Goal: Information Seeking & Learning: Learn about a topic

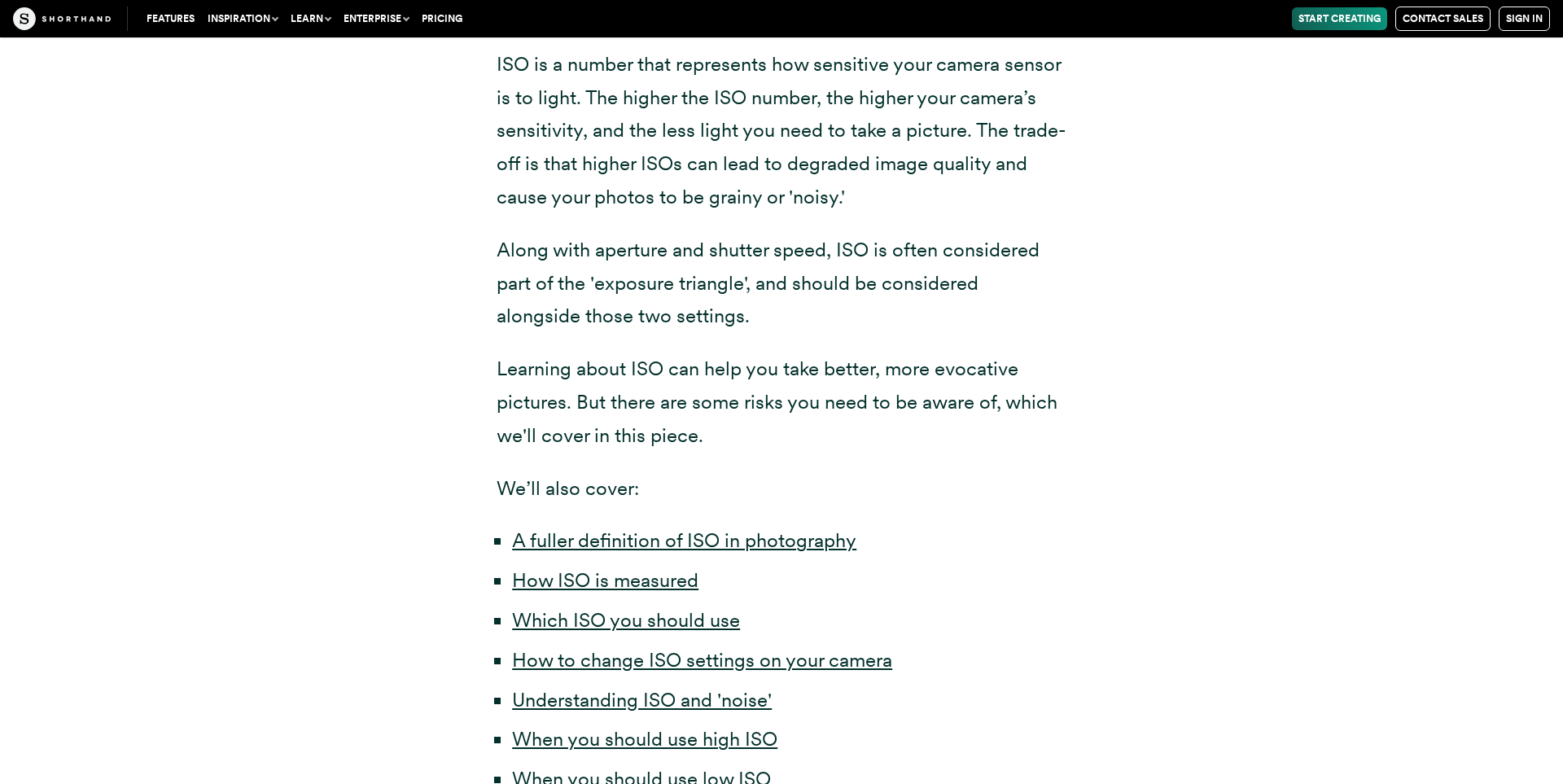
scroll to position [562, 0]
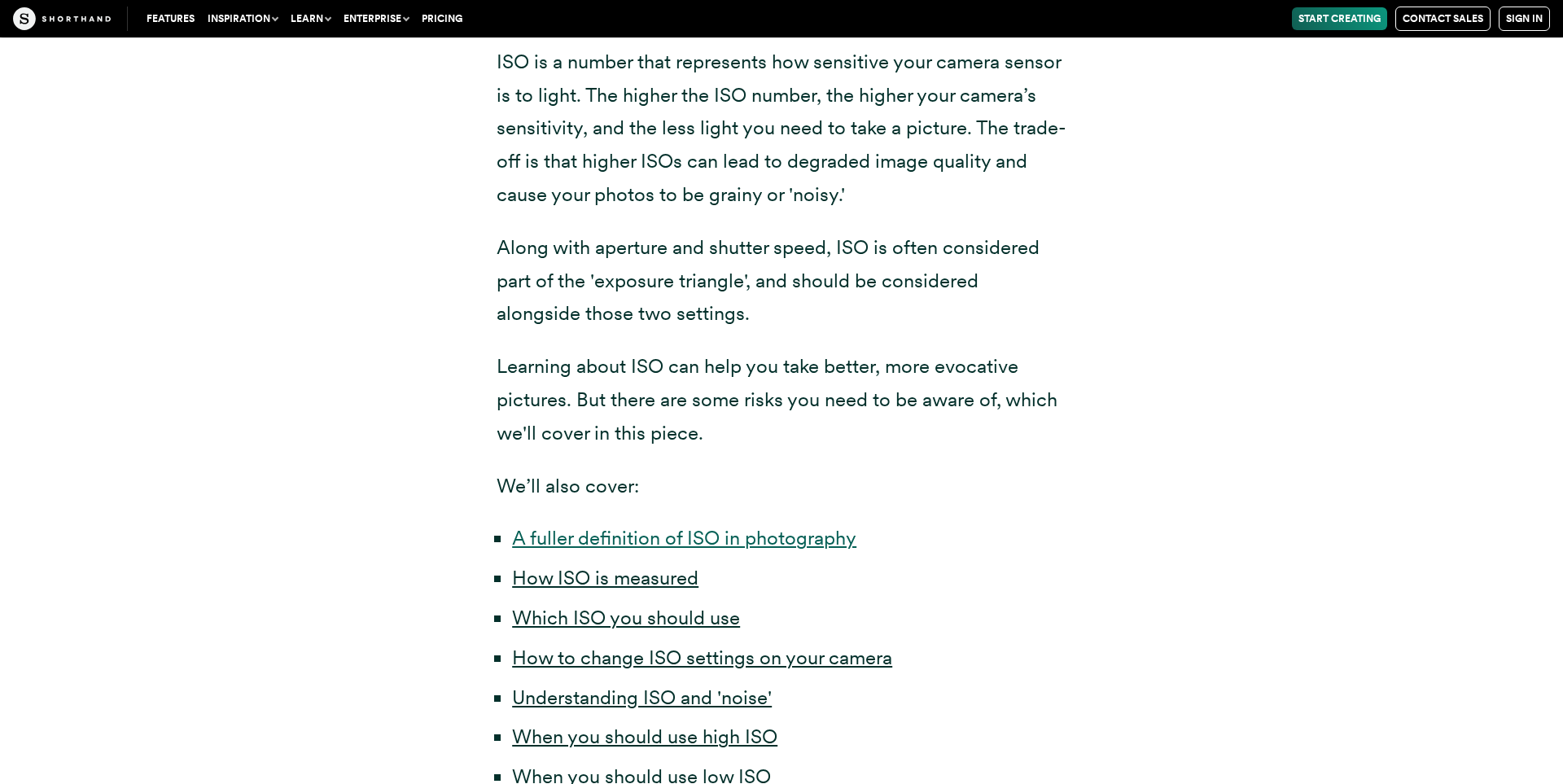
click at [630, 534] on link "A fuller definition of ISO in photography" at bounding box center [684, 537] width 344 height 24
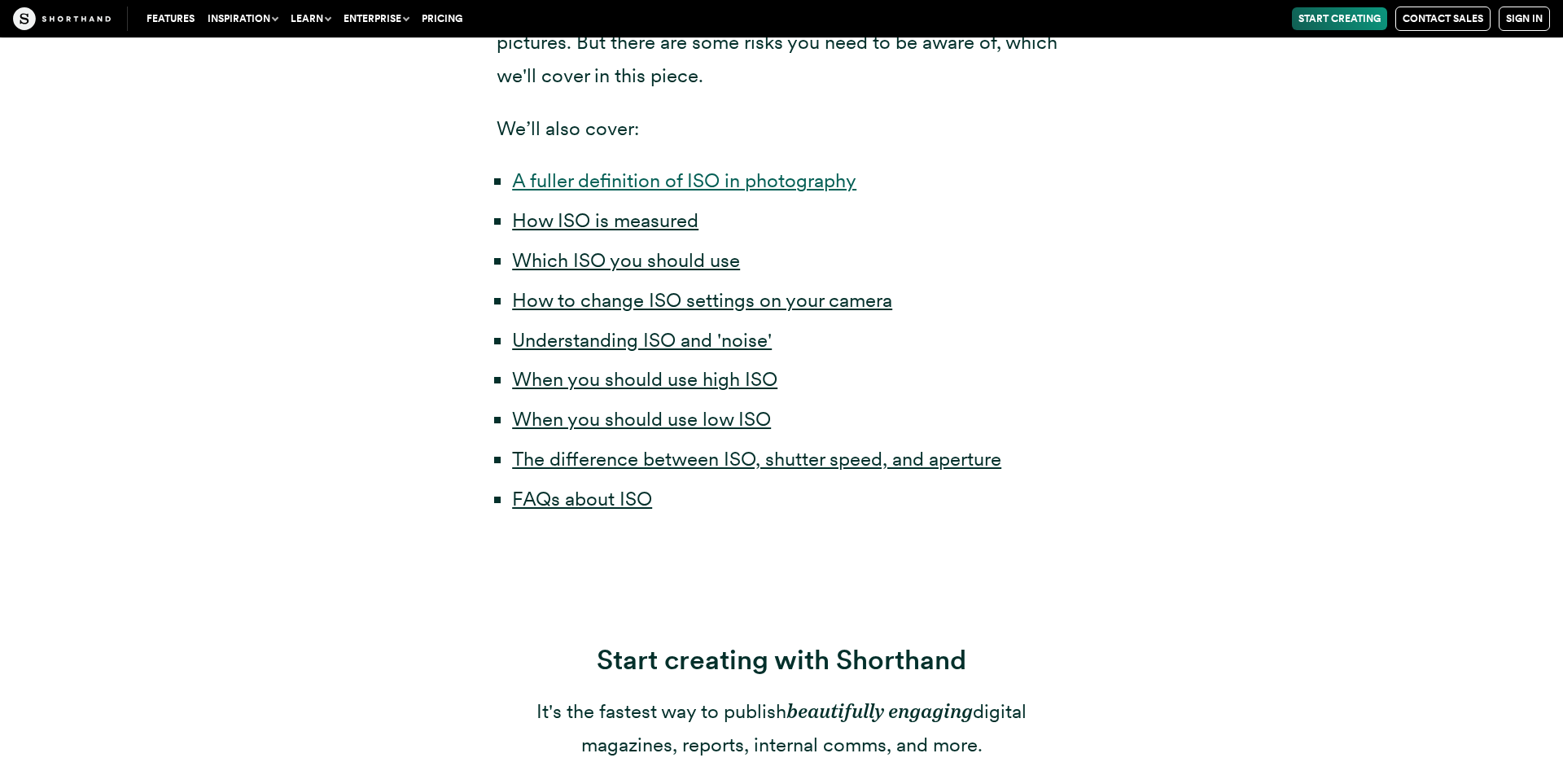
scroll to position [874, 0]
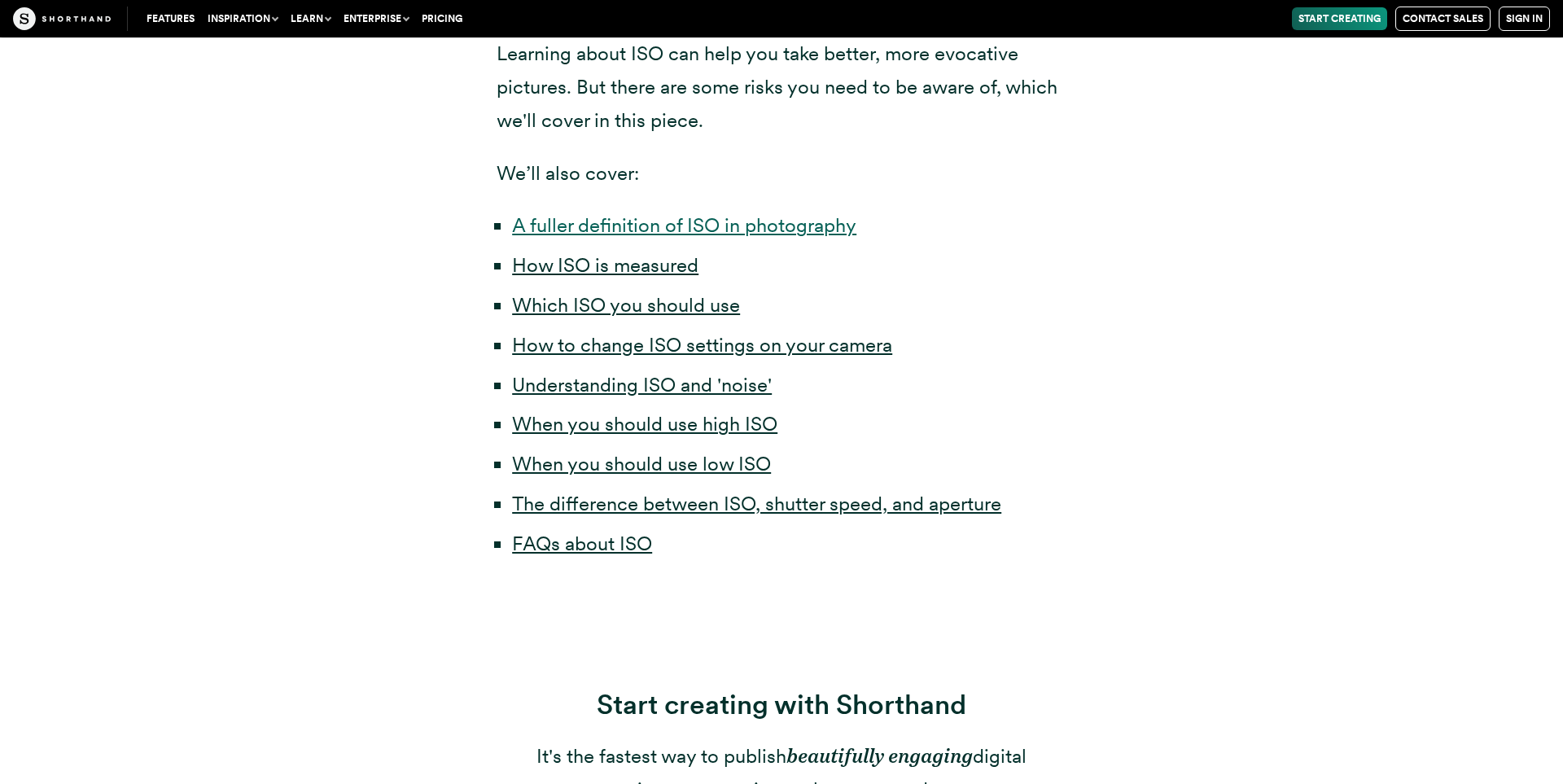
click at [601, 226] on link "A fuller definition of ISO in photography" at bounding box center [684, 225] width 344 height 24
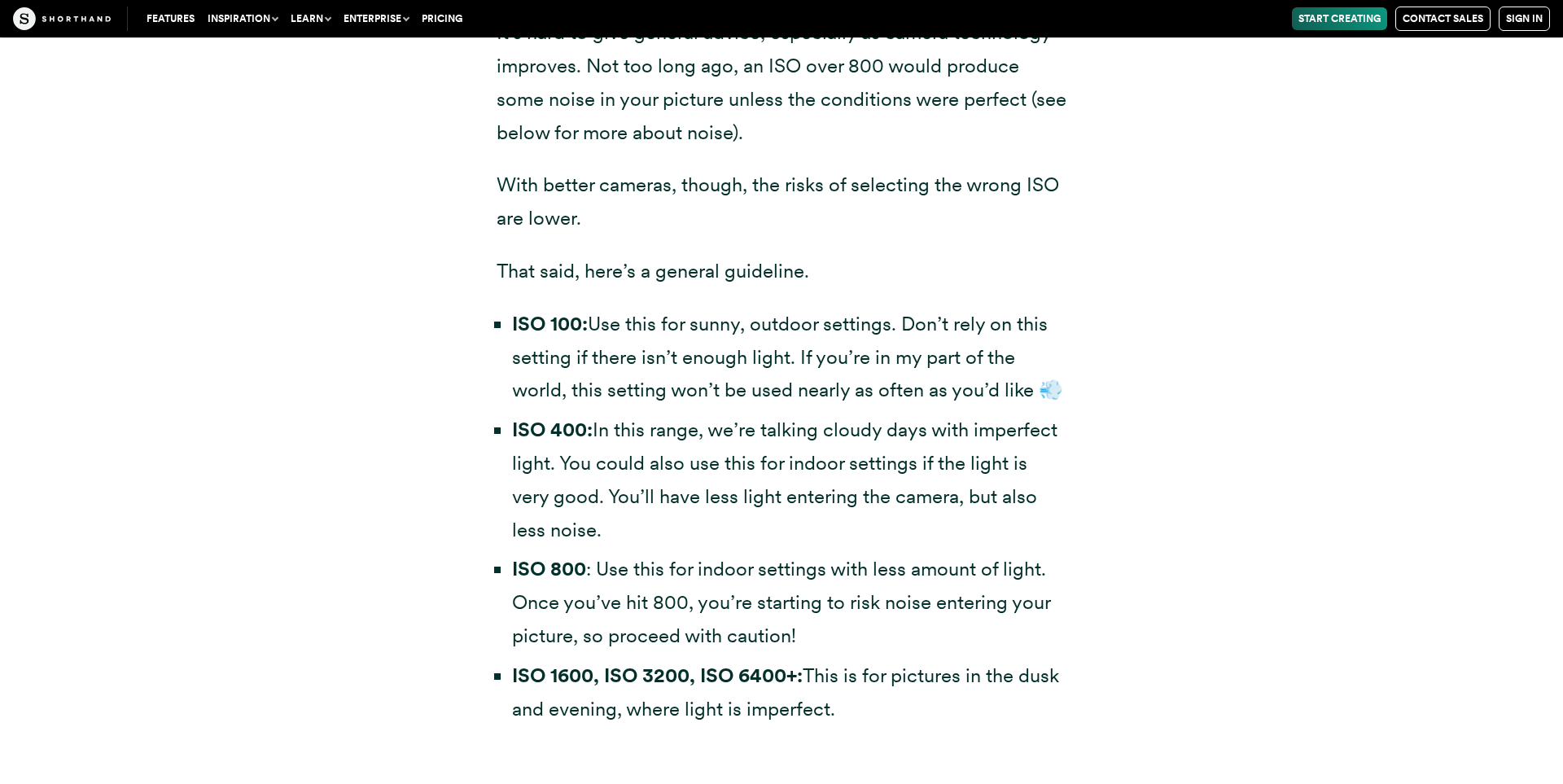
scroll to position [4917, 0]
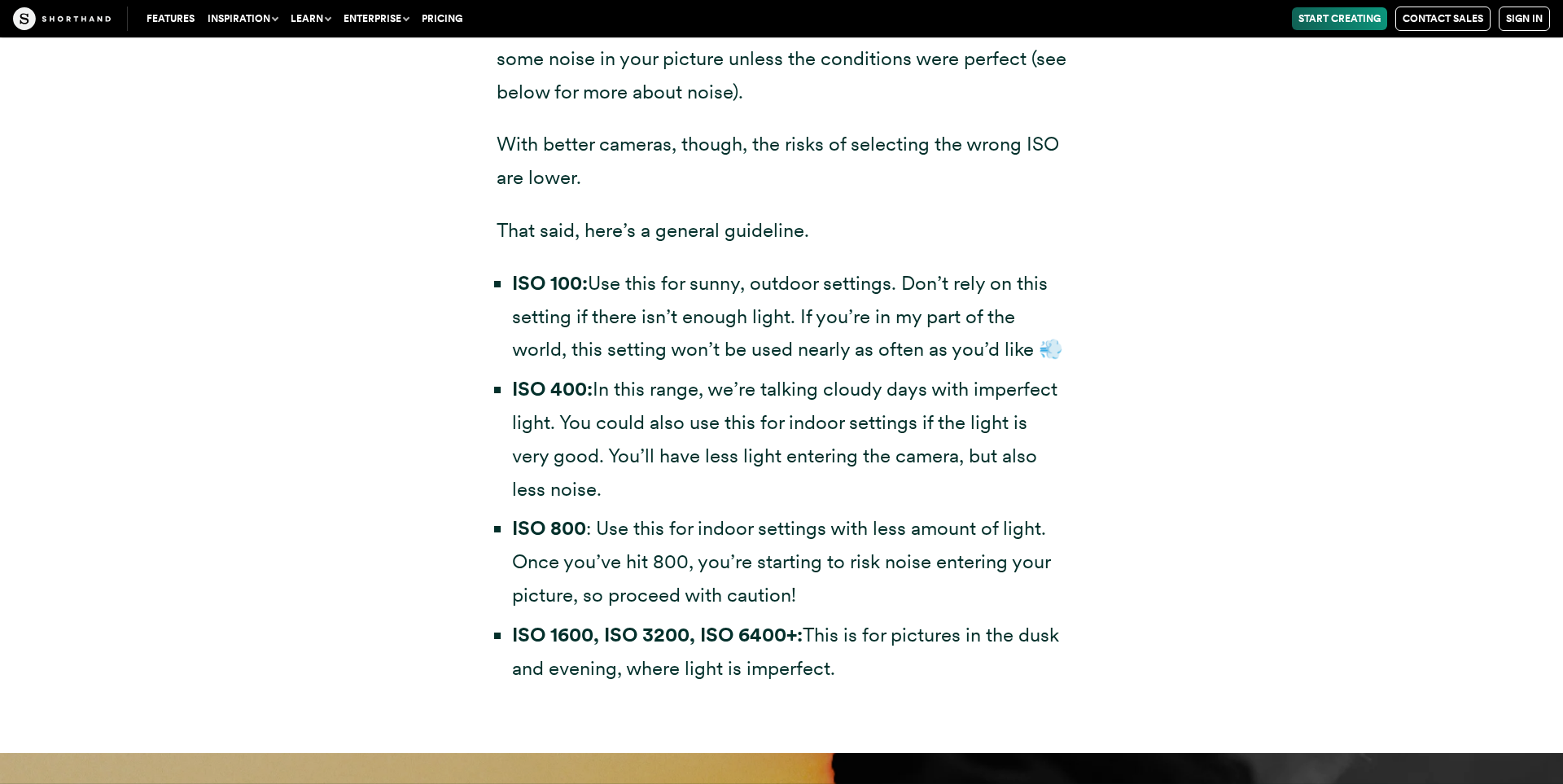
drag, startPoint x: 620, startPoint y: 402, endPoint x: 690, endPoint y: 492, distance: 114.0
click at [690, 492] on li "ISO 400: In this range, we’re talking cloudy days with imperfect light. You cou…" at bounding box center [789, 439] width 554 height 133
drag, startPoint x: 631, startPoint y: 487, endPoint x: 613, endPoint y: 416, distance: 73.2
click at [613, 416] on li "ISO 400: In this range, we’re talking cloudy days with imperfect light. You cou…" at bounding box center [789, 439] width 554 height 133
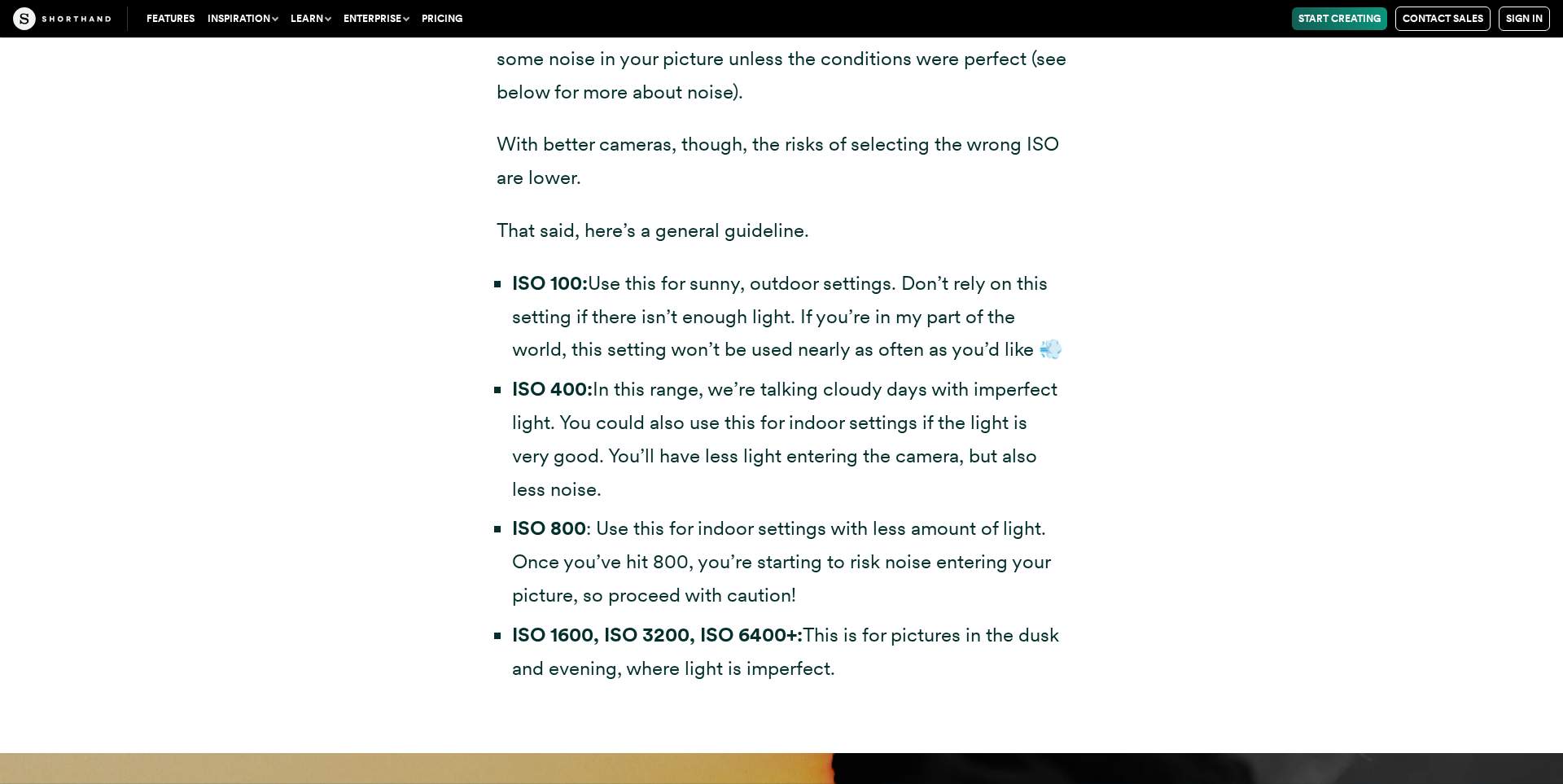
click at [613, 416] on li "ISO 400: In this range, we’re talking cloudy days with imperfect light. You cou…" at bounding box center [789, 439] width 554 height 133
drag, startPoint x: 828, startPoint y: 609, endPoint x: 738, endPoint y: 496, distance: 144.5
click at [738, 496] on ul "ISO 100: Use this for sunny, outdoor settings. Don’t rely on this setting if th…" at bounding box center [781, 476] width 570 height 419
click at [738, 496] on li "ISO 400: In this range, we’re talking cloudy days with imperfect light. You cou…" at bounding box center [789, 439] width 554 height 133
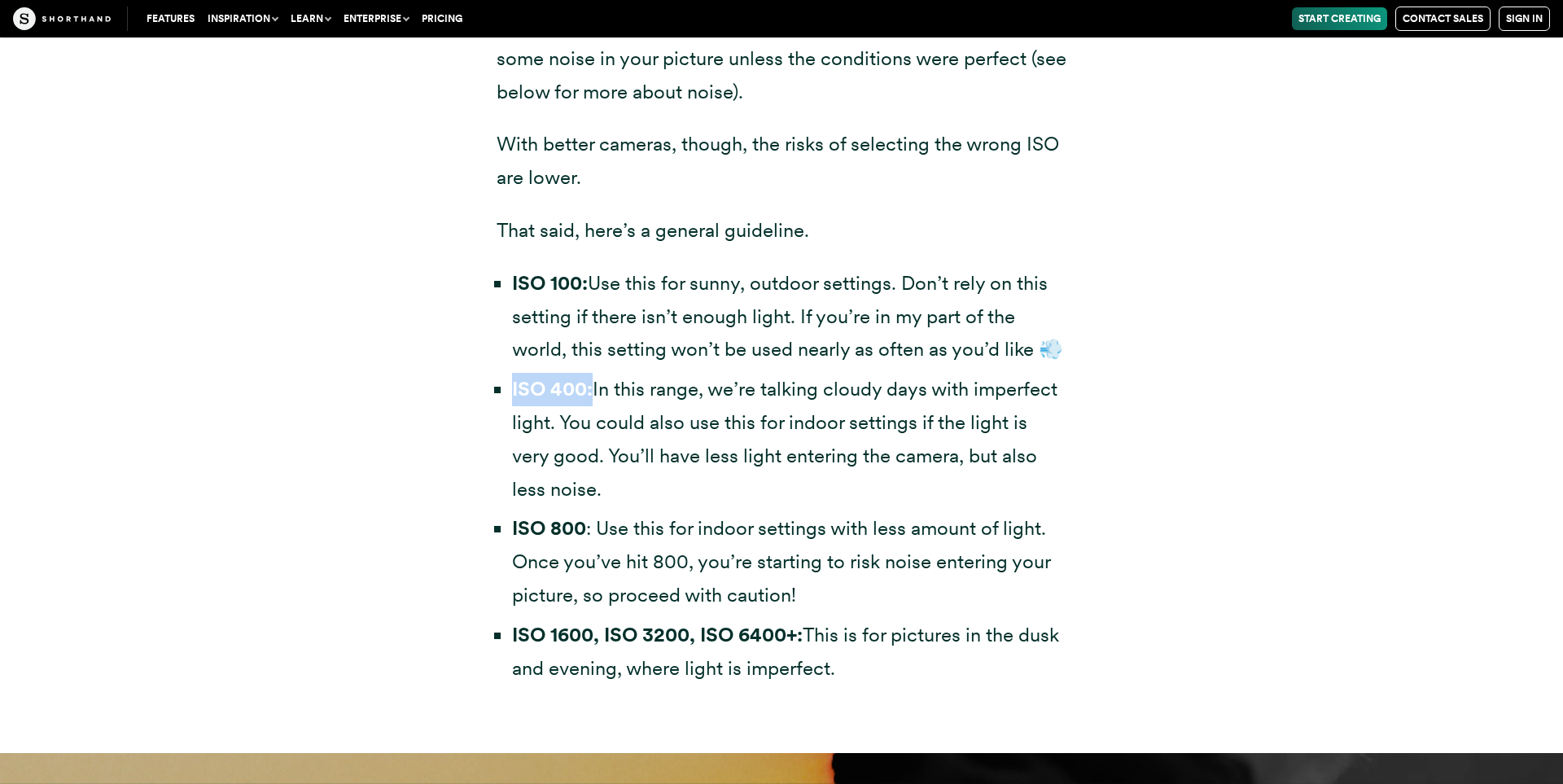
click at [738, 496] on li "ISO 400: In this range, we’re talking cloudy days with imperfect light. You cou…" at bounding box center [789, 439] width 554 height 133
drag, startPoint x: 706, startPoint y: 484, endPoint x: 864, endPoint y: 609, distance: 201.5
click at [864, 609] on ul "ISO 100: Use this for sunny, outdoor settings. Don’t rely on this setting if th…" at bounding box center [781, 476] width 570 height 419
click at [864, 609] on li "ISO 800 : Use this for indoor settings with less amount of light. Once you’ve h…" at bounding box center [789, 562] width 554 height 99
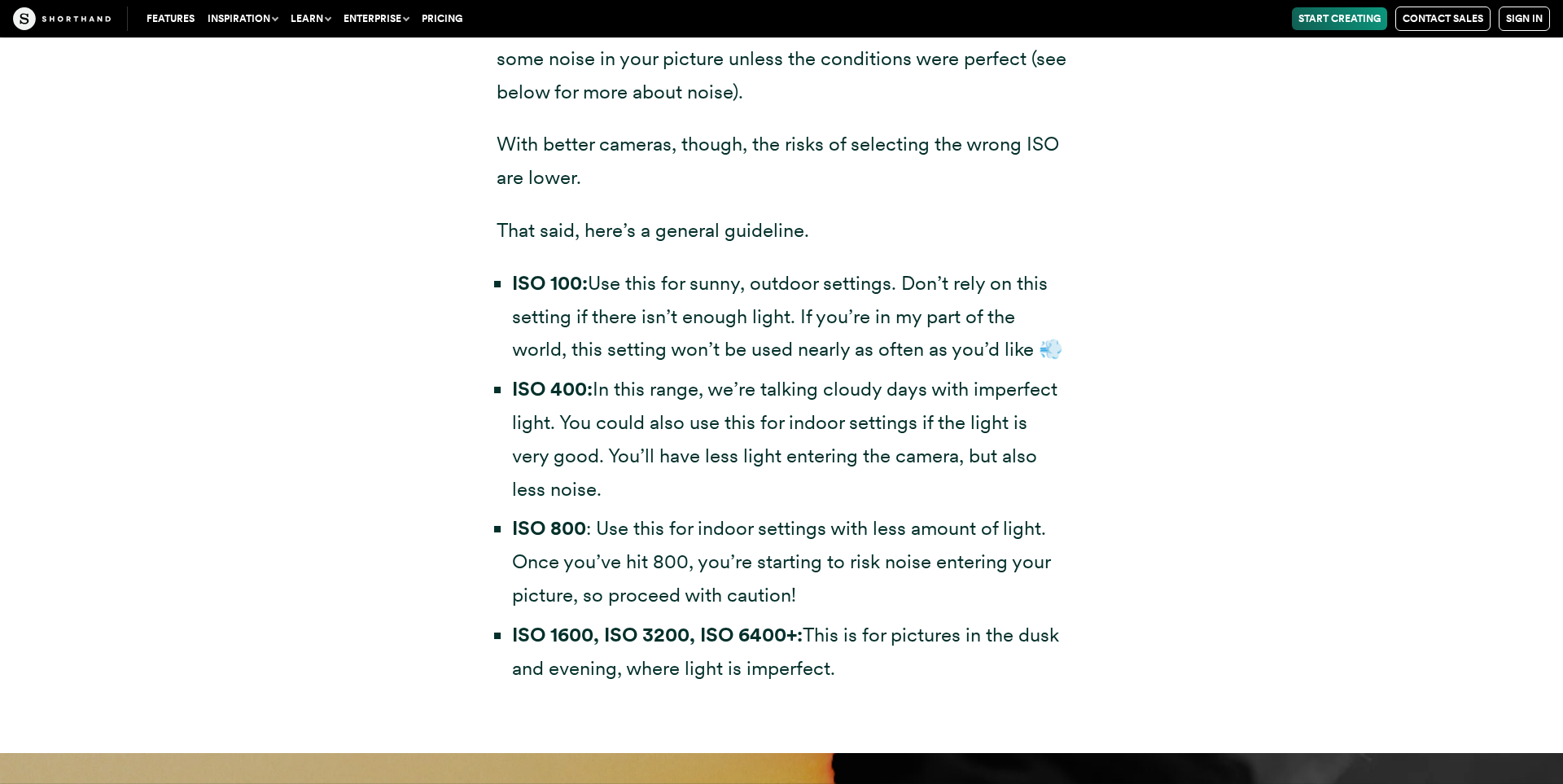
drag, startPoint x: 845, startPoint y: 612, endPoint x: 727, endPoint y: 483, distance: 174.8
click at [727, 483] on ul "ISO 100: Use this for sunny, outdoor settings. Don’t rely on this setting if th…" at bounding box center [781, 476] width 570 height 419
click at [727, 483] on li "ISO 400: In this range, we’re talking cloudy days with imperfect light. You cou…" at bounding box center [789, 439] width 554 height 133
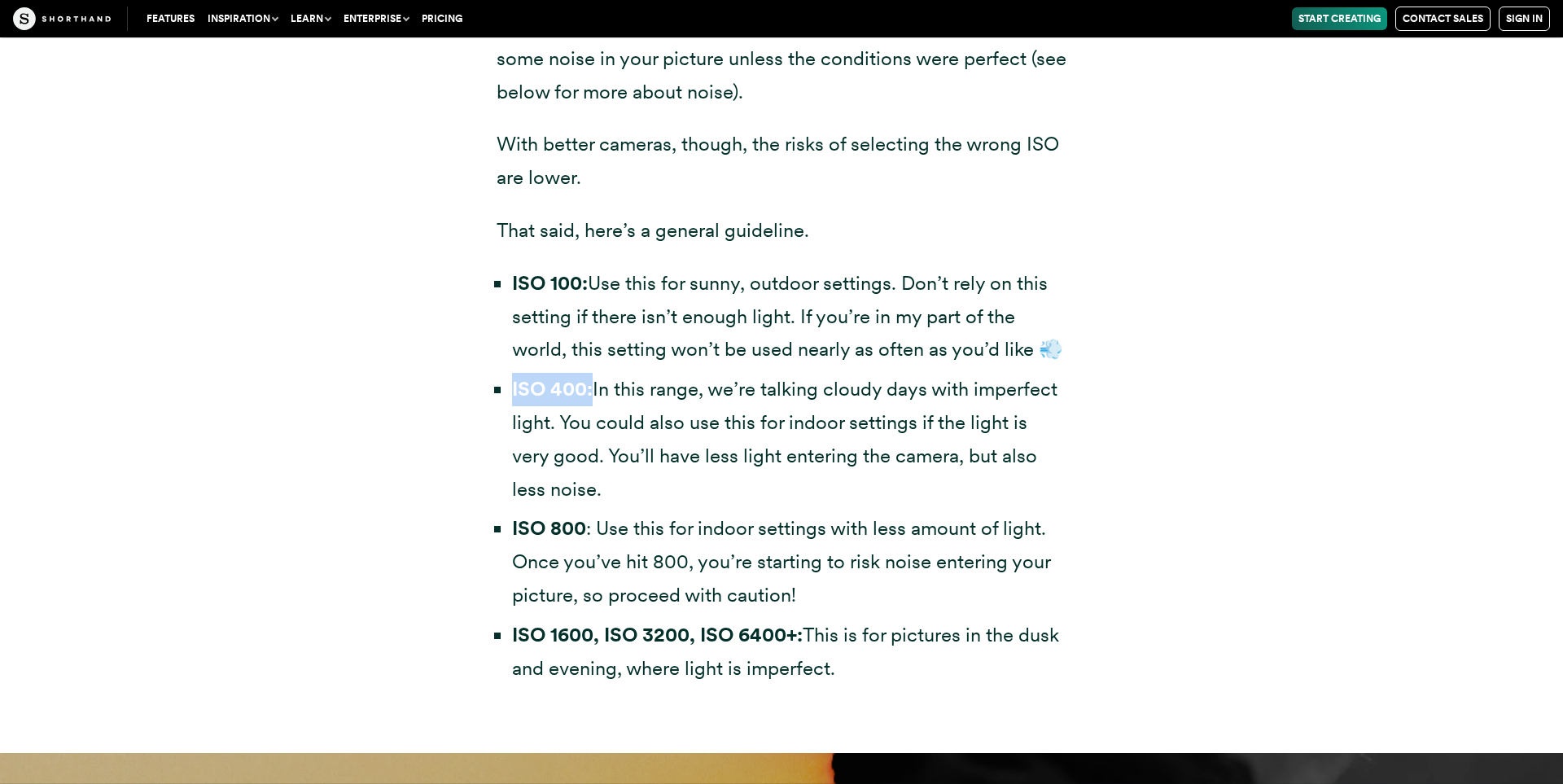
click at [727, 483] on li "ISO 400: In this range, we’re talking cloudy days with imperfect light. You cou…" at bounding box center [789, 439] width 554 height 133
drag, startPoint x: 698, startPoint y: 507, endPoint x: 652, endPoint y: 379, distance: 136.0
click at [652, 379] on ul "ISO 100: Use this for sunny, outdoor settings. Don’t rely on this setting if th…" at bounding box center [781, 476] width 570 height 419
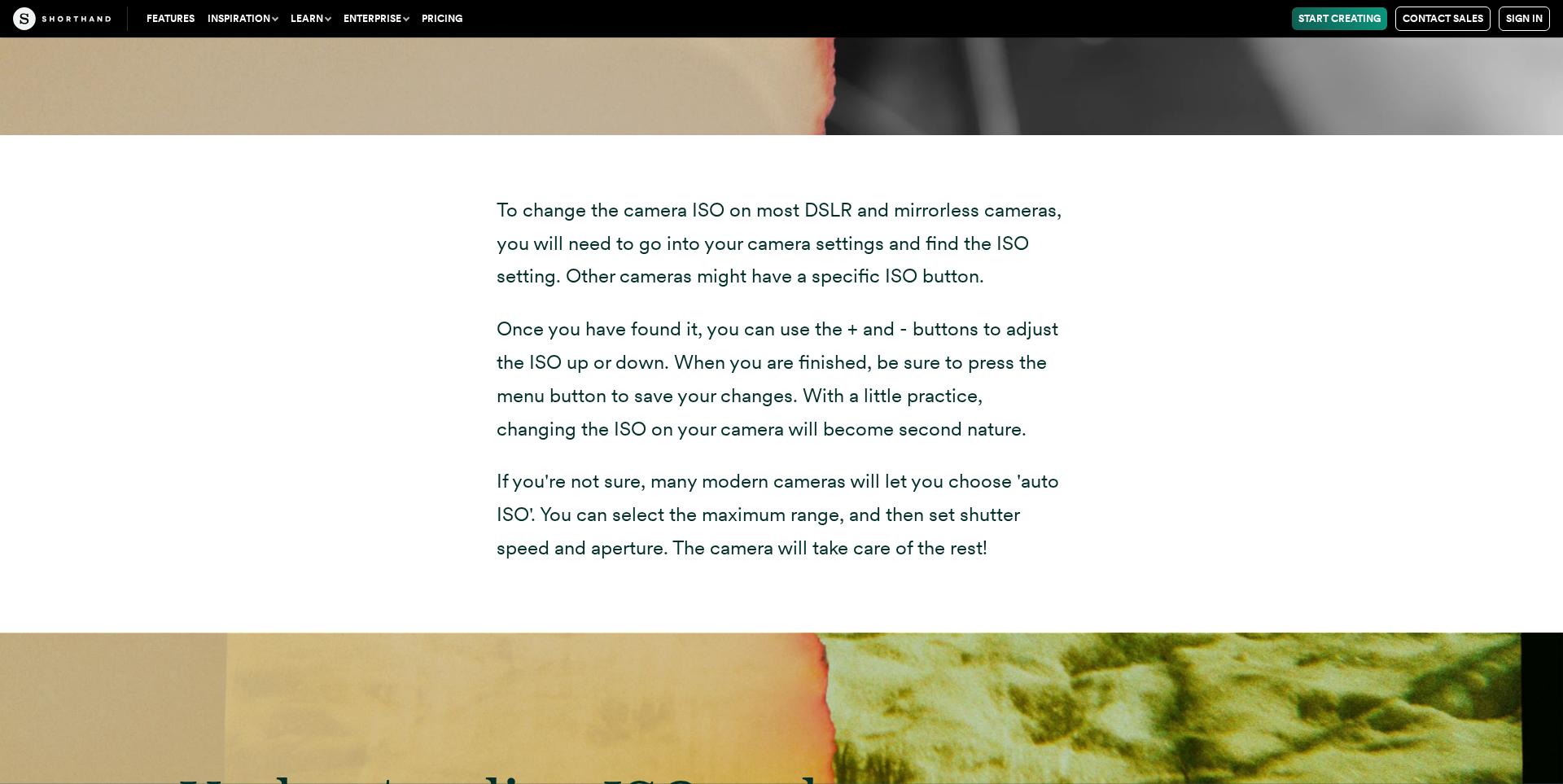
scroll to position [5927, 0]
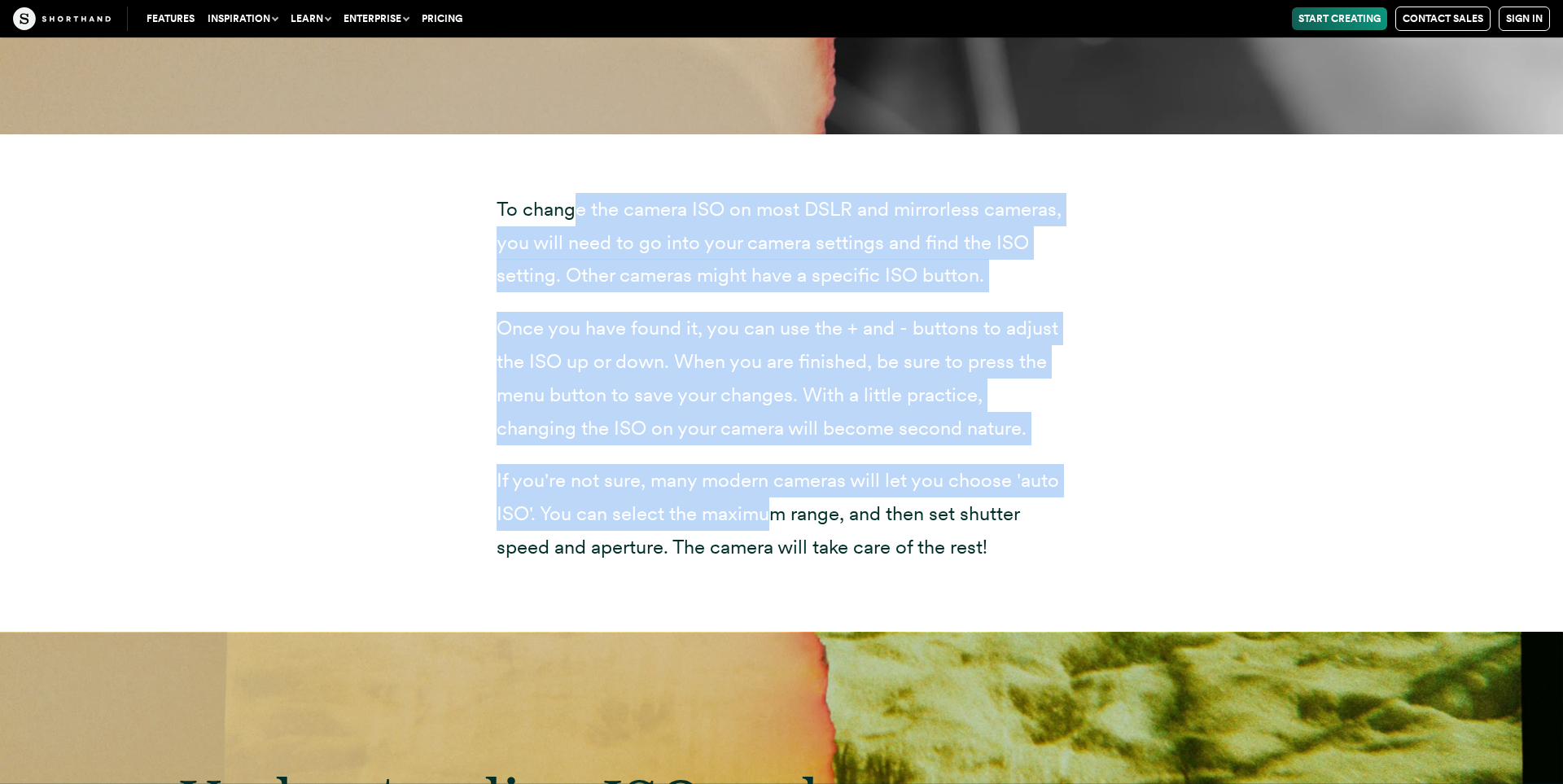
drag, startPoint x: 573, startPoint y: 218, endPoint x: 778, endPoint y: 536, distance: 378.4
click at [778, 536] on div "To change the camera ISO on most DSLR and mirrorless cameras, you will need to …" at bounding box center [781, 378] width 570 height 371
click at [778, 536] on p "If you're not sure, many modern cameras will let you choose 'auto ISO'. You can…" at bounding box center [781, 513] width 570 height 99
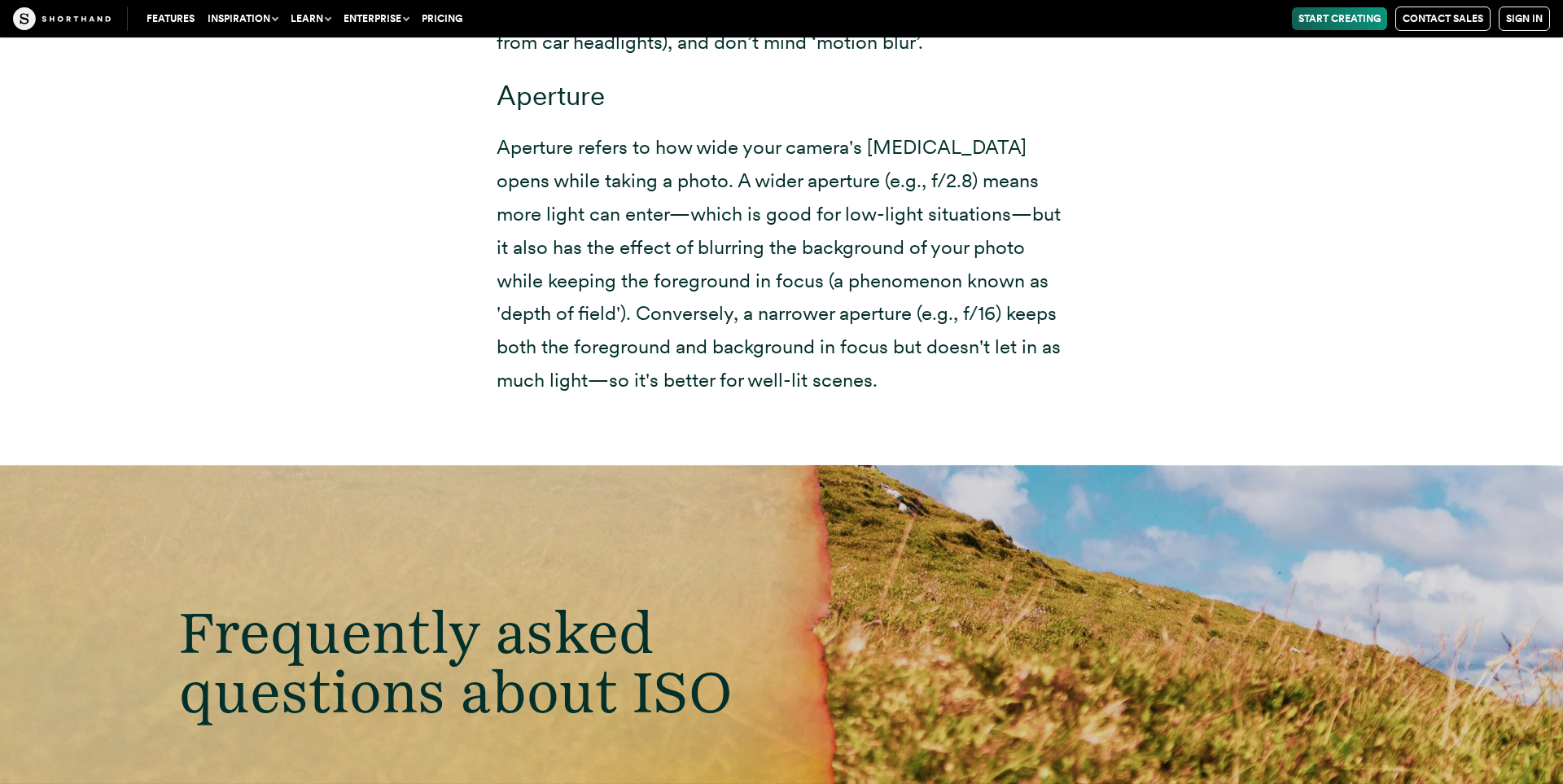
scroll to position [11317, 0]
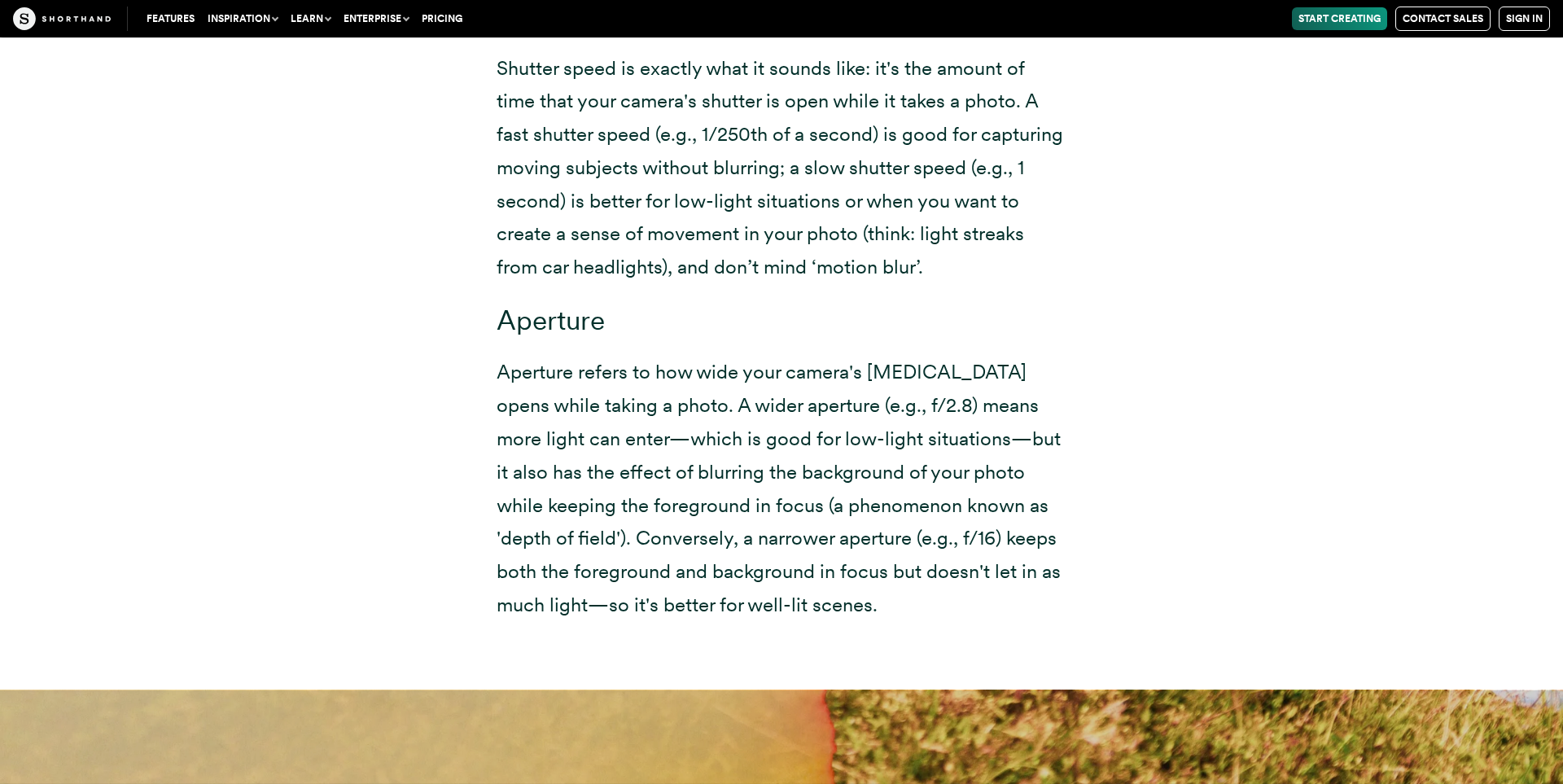
drag, startPoint x: 729, startPoint y: 352, endPoint x: 880, endPoint y: 618, distance: 305.9
click at [880, 618] on div "You might have heard of the 'holy trinity' of photography: ISO, shutter speed, …" at bounding box center [781, 148] width 570 height 945
click at [880, 618] on p "Aperture refers to how wide your camera's [MEDICAL_DATA] opens while taking a p…" at bounding box center [781, 488] width 570 height 265
drag, startPoint x: 903, startPoint y: 628, endPoint x: 770, endPoint y: 324, distance: 331.8
click at [770, 324] on div "You might have heard of the 'holy trinity' of photography: ISO, shutter speed, …" at bounding box center [781, 148] width 570 height 945
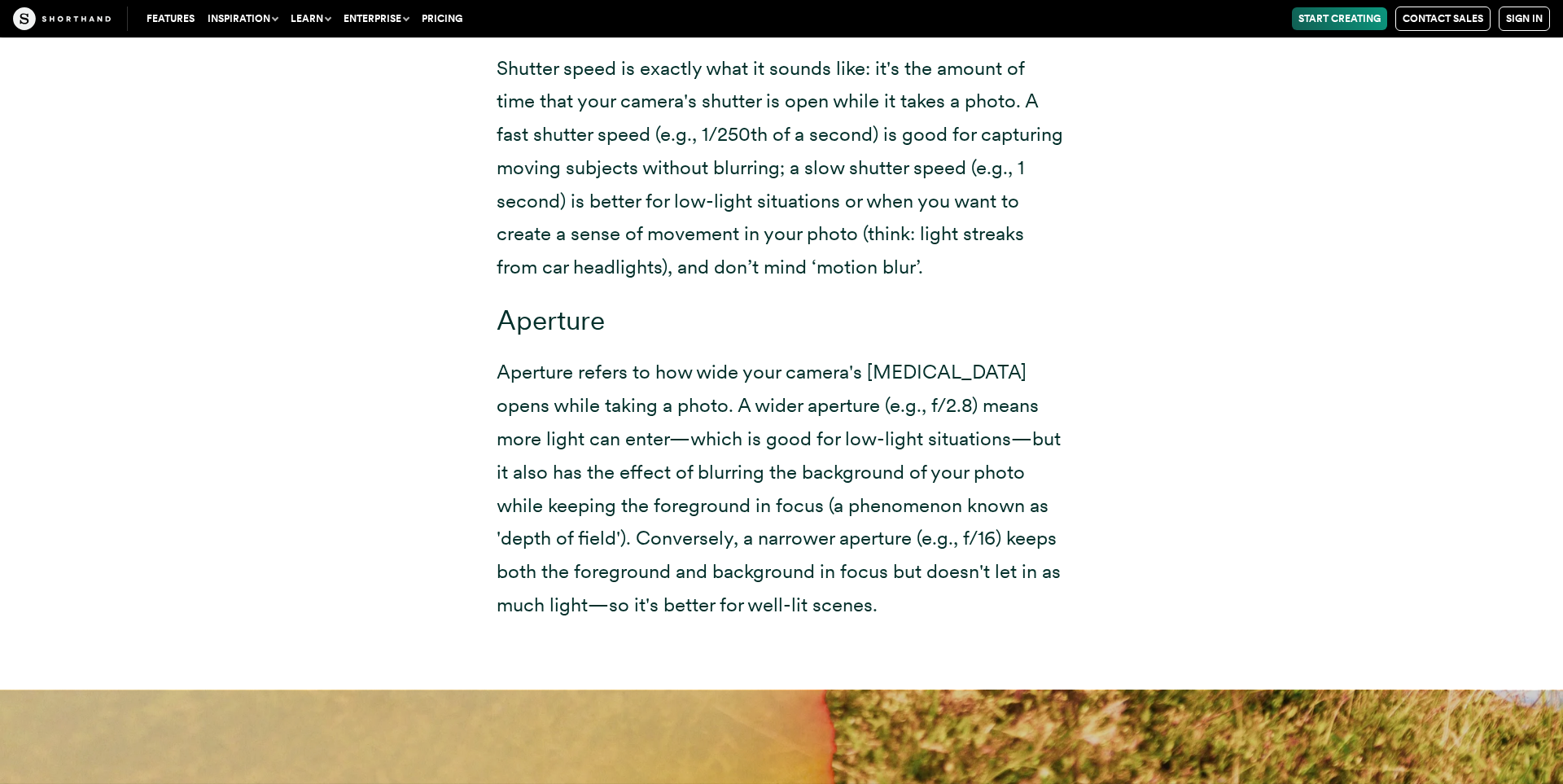
click at [770, 324] on h3 "Aperture" at bounding box center [781, 320] width 570 height 32
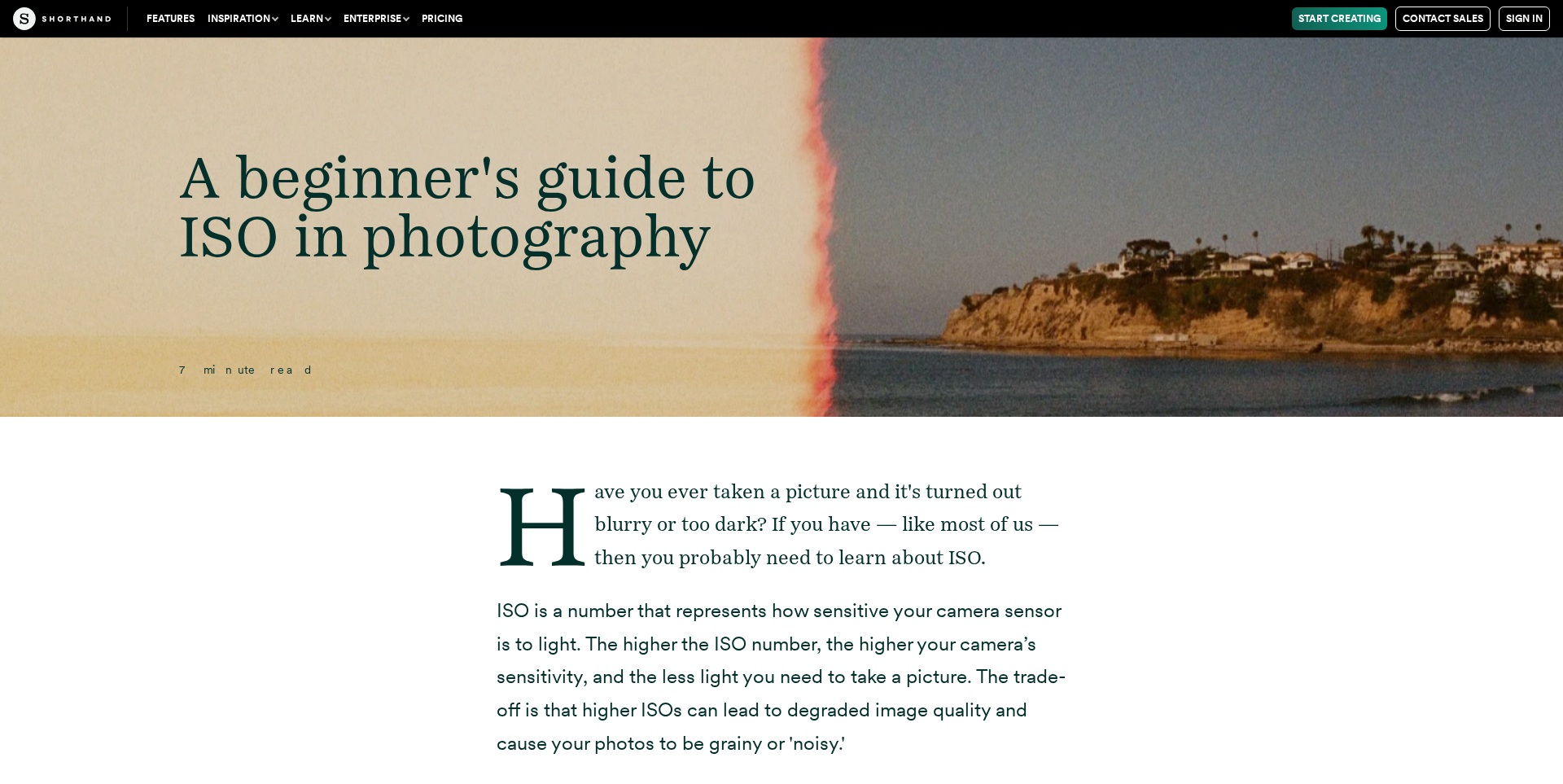
scroll to position [0, 0]
